Goal: Transaction & Acquisition: Purchase product/service

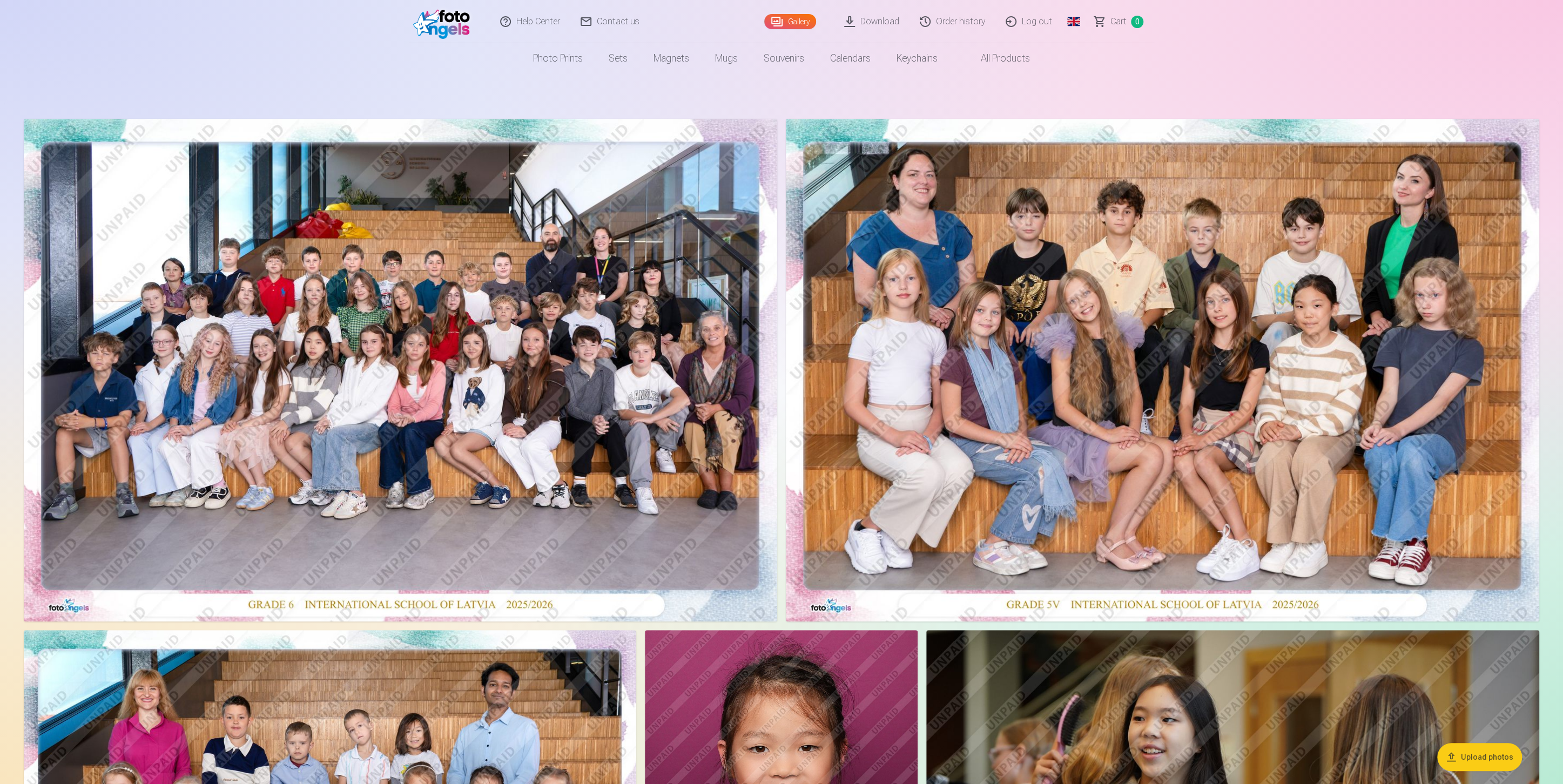
click at [1104, 24] on link "Сart 0" at bounding box center [1119, 21] width 69 height 43
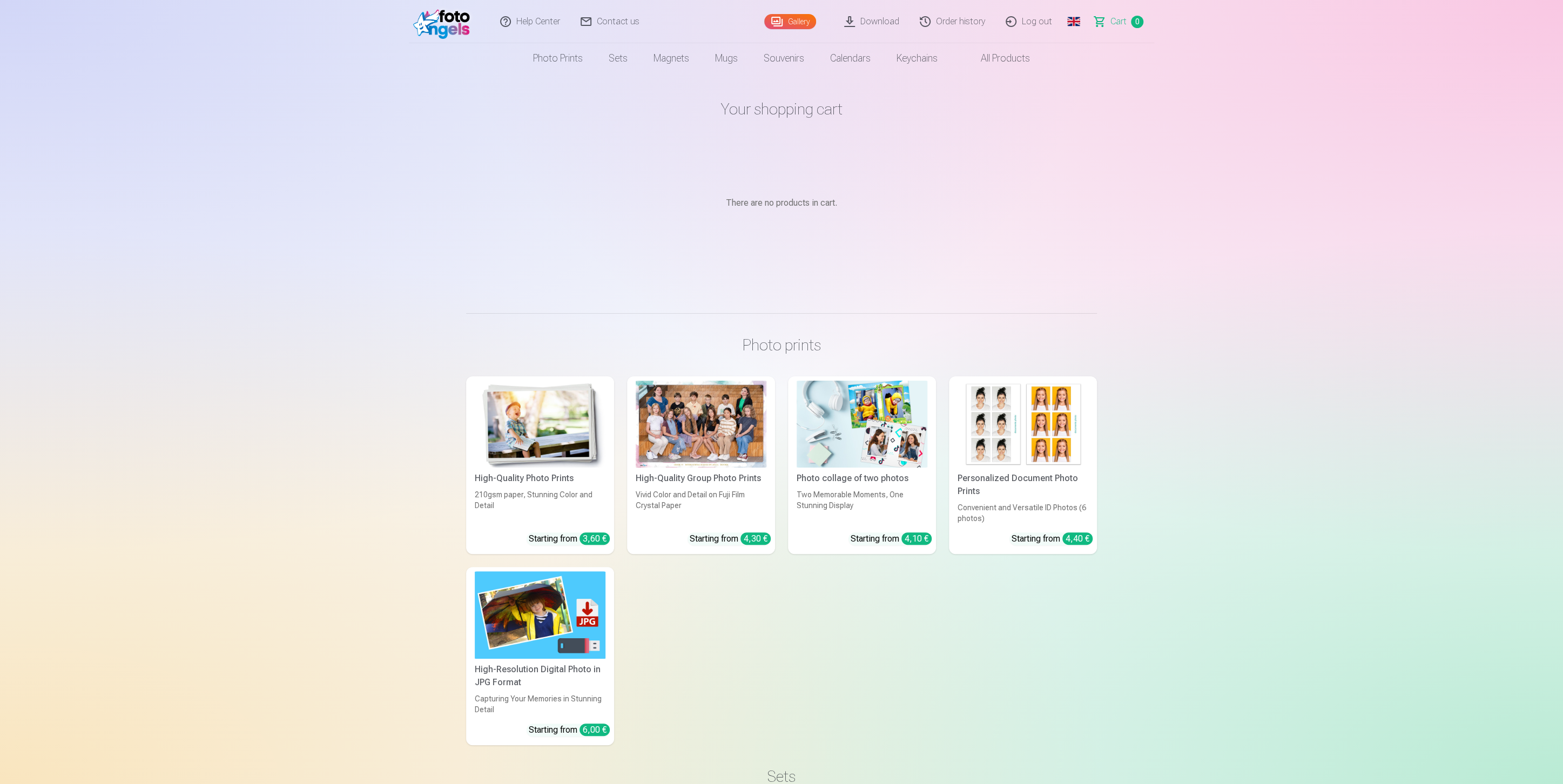
click at [1038, 13] on link "Log out" at bounding box center [1029, 21] width 67 height 43
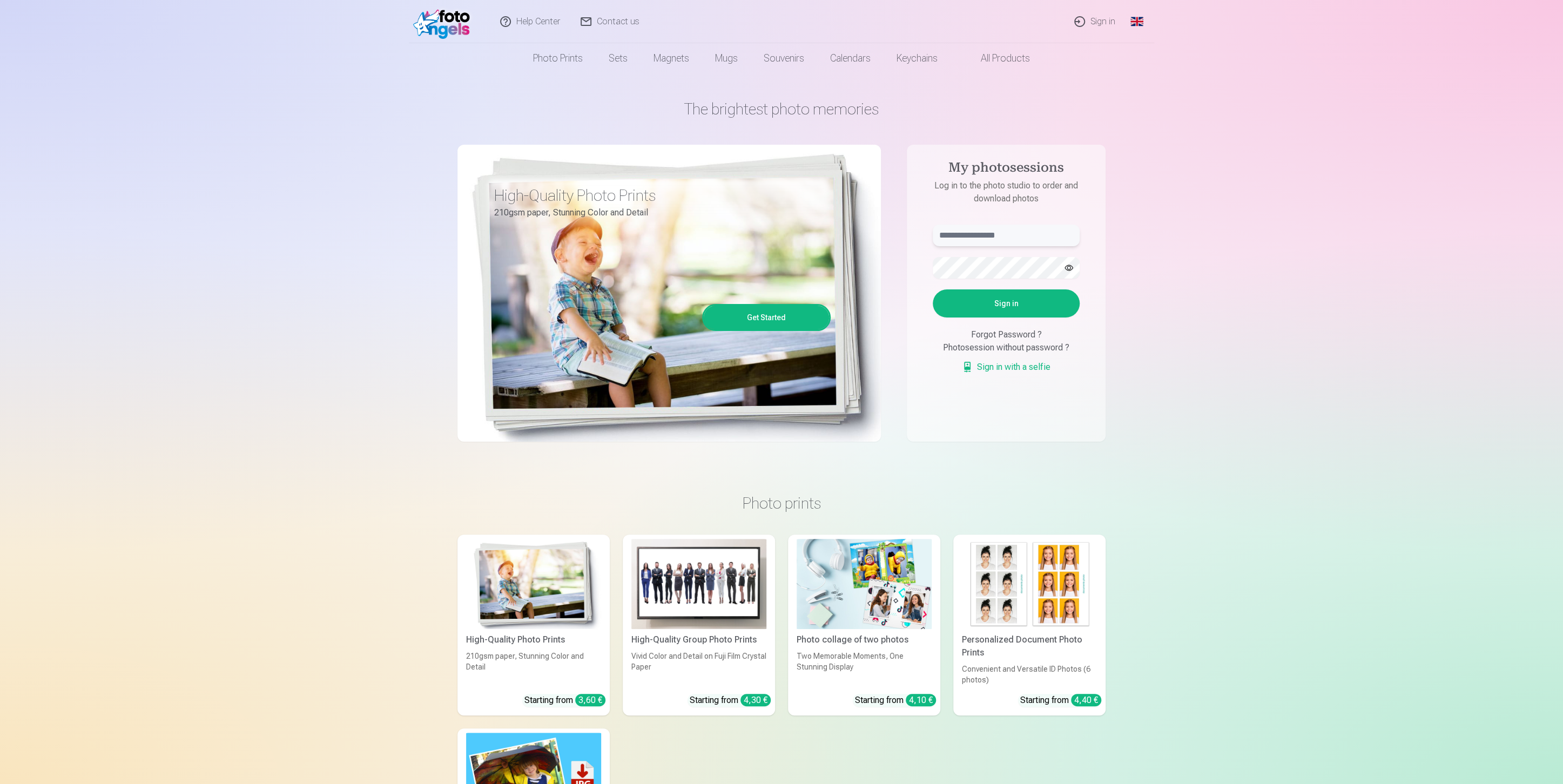
type input "**********"
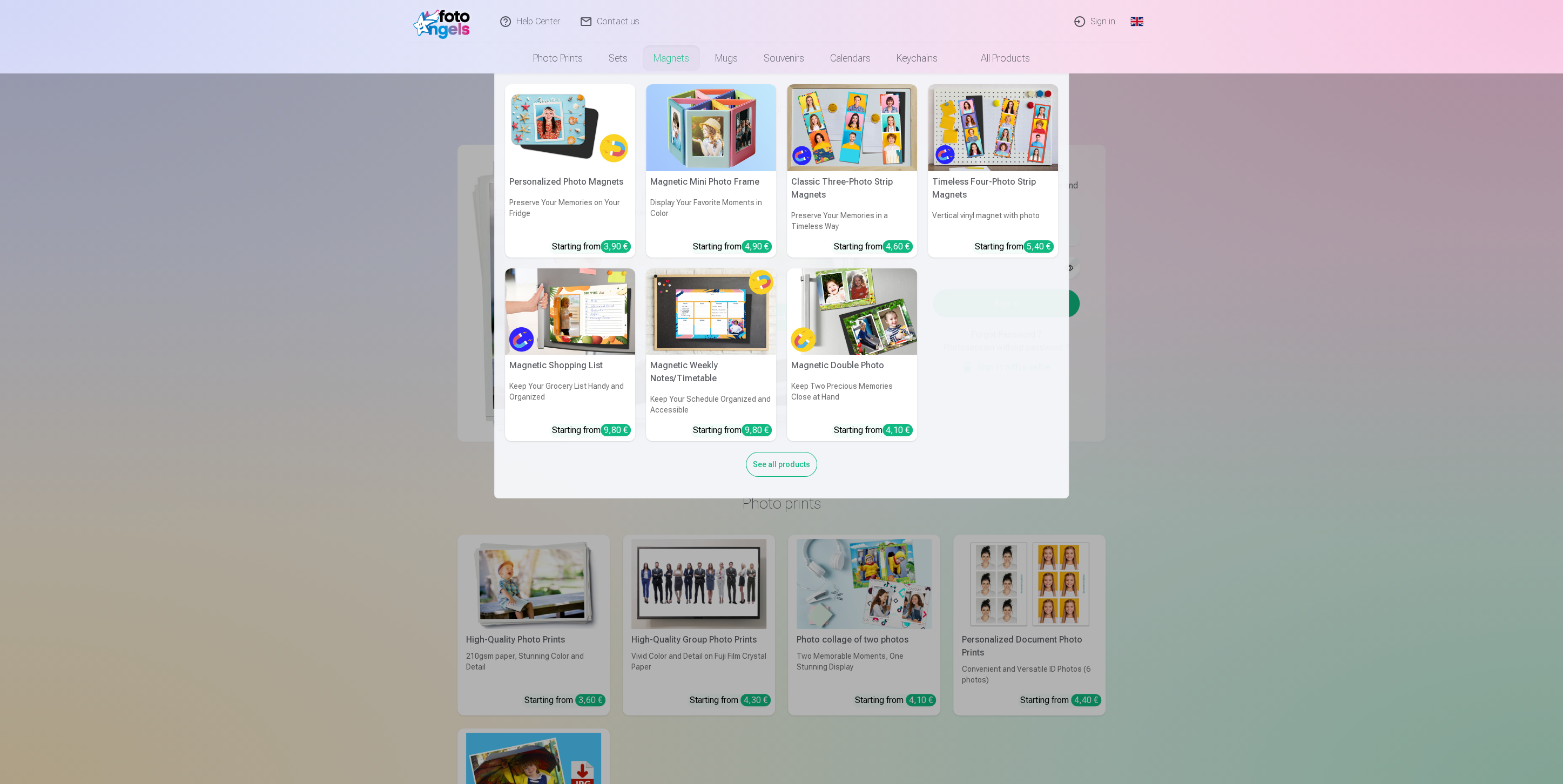
click at [659, 58] on link "Magnets" at bounding box center [671, 58] width 62 height 30
